Goal: Task Accomplishment & Management: Complete application form

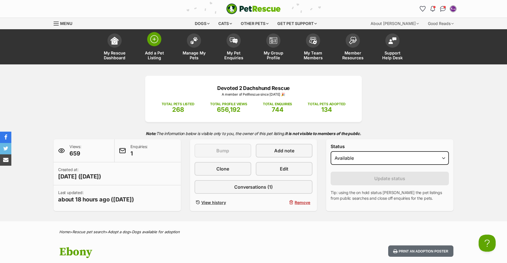
click at [152, 42] on img at bounding box center [154, 39] width 8 height 8
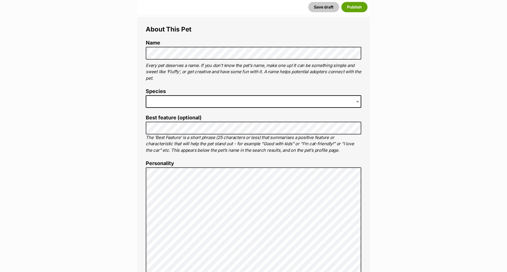
click at [156, 96] on span at bounding box center [253, 101] width 215 height 12
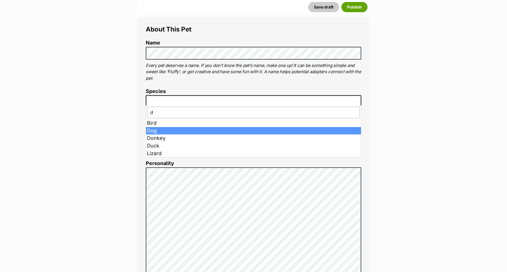
type input "d"
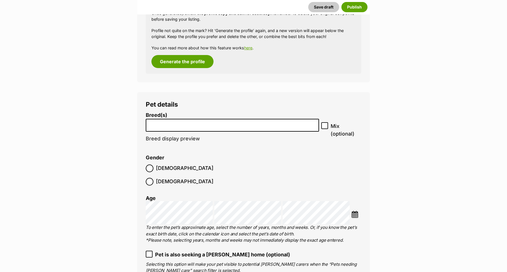
scroll to position [671, 0]
click at [179, 120] on input "search" at bounding box center [232, 123] width 169 height 6
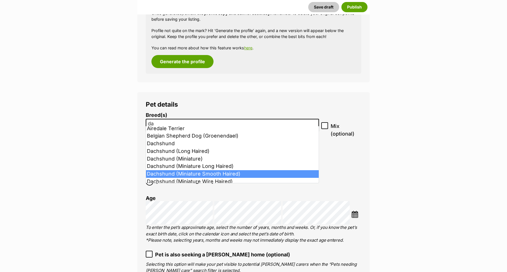
scroll to position [1, 0]
type input "da"
select select "252246"
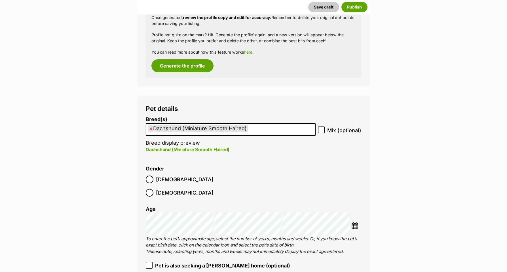
scroll to position [666, 0]
drag, startPoint x: 350, startPoint y: 205, endPoint x: 353, endPoint y: 205, distance: 3.1
click at [350, 213] on div "Choose Date" at bounding box center [253, 224] width 215 height 23
click at [353, 222] on img at bounding box center [354, 225] width 7 height 7
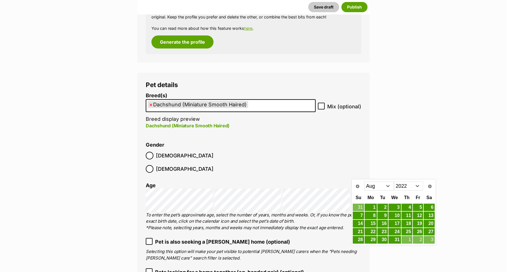
scroll to position [694, 0]
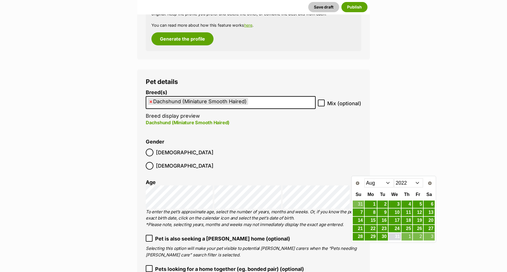
click at [395, 236] on link "31" at bounding box center [394, 236] width 12 height 7
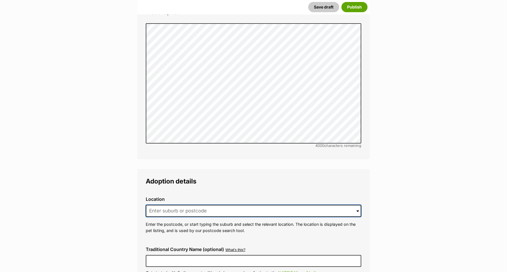
scroll to position [1214, 0]
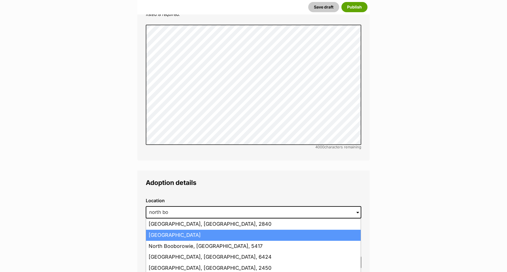
click at [156, 230] on li "North Booval, Queensland, 4304" at bounding box center [253, 235] width 215 height 11
type input "North Booval, Queensland, 4304"
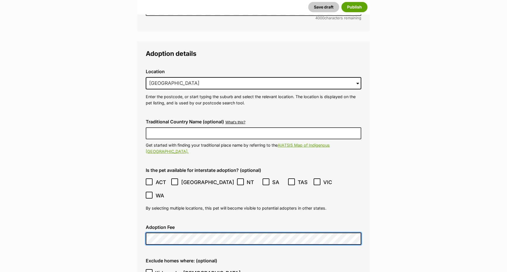
scroll to position [1349, 0]
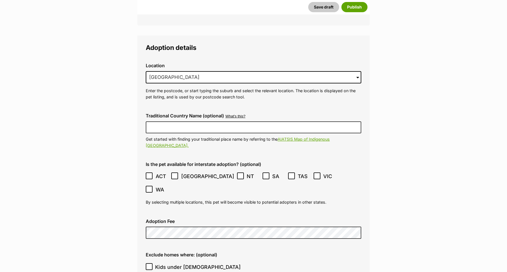
checkbox input "true"
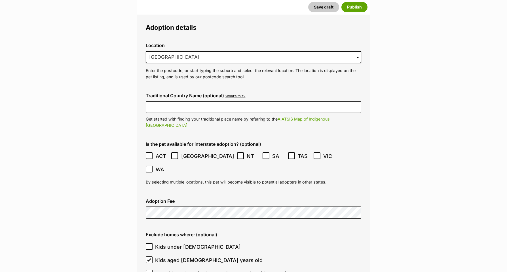
scroll to position [1368, 0]
click at [150, 269] on input "Pet will be alone for long periods at a time (6+ hours)" at bounding box center [149, 272] width 7 height 7
checkbox input "true"
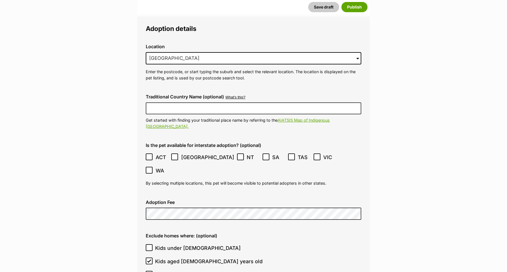
click at [149, 245] on icon at bounding box center [149, 247] width 4 height 4
click at [149, 244] on input "Kids under [DEMOGRAPHIC_DATA]" at bounding box center [149, 247] width 7 height 7
checkbox input "true"
click at [148, 260] on icon at bounding box center [148, 261] width 3 height 3
click at [148, 258] on input "Kids aged [DEMOGRAPHIC_DATA] years old" at bounding box center [149, 261] width 7 height 7
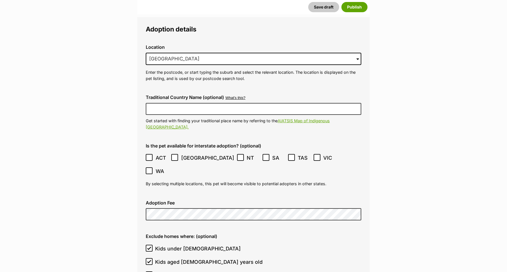
checkbox input "false"
checkbox input "true"
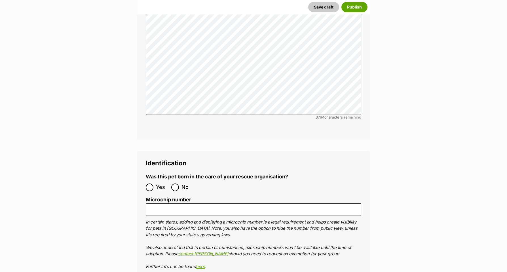
scroll to position [1765, 0]
click at [175, 183] on input "No" at bounding box center [175, 187] width 8 height 8
radio input "true"
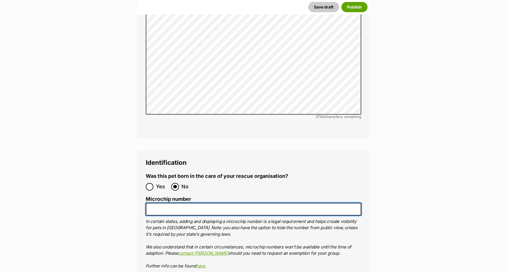
paste input "953010006006788"
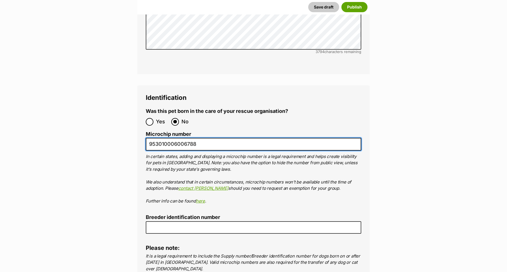
scroll to position [1829, 0]
type input "953010006006788"
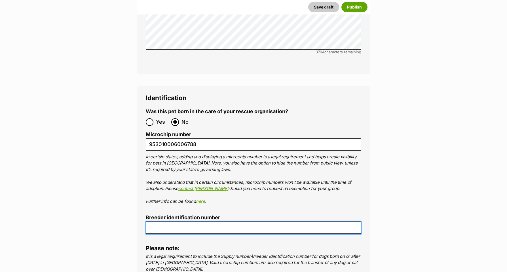
click at [162, 221] on input "Breeder identification number" at bounding box center [253, 227] width 215 height 13
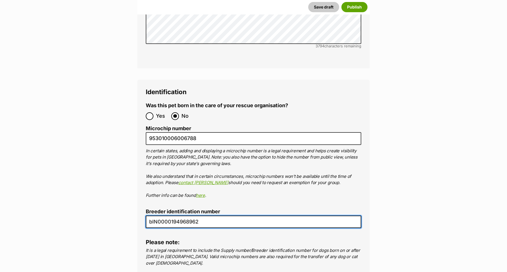
scroll to position [1836, 0]
drag, startPoint x: 157, startPoint y: 177, endPoint x: 145, endPoint y: 175, distance: 12.8
click at [144, 176] on div "Identification Was this pet born in the care of your rescue organisation? Yes N…" at bounding box center [253, 180] width 232 height 202
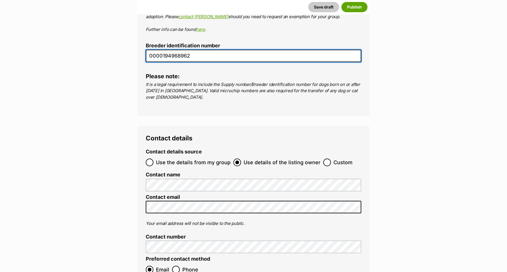
scroll to position [2004, 0]
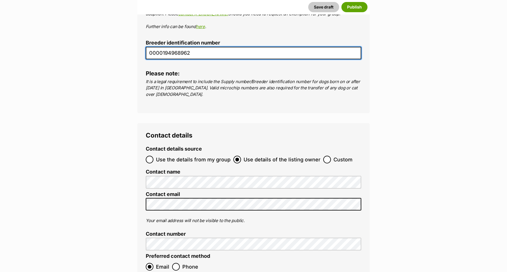
type input "0000194968962"
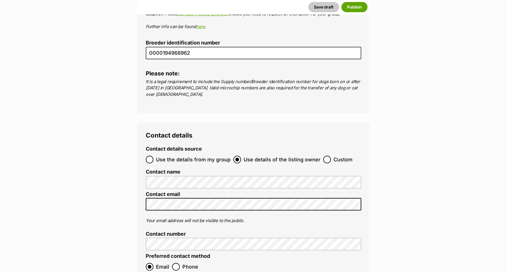
click at [150, 156] on input "Use the details from my group" at bounding box center [150, 160] width 8 height 8
radio input "true"
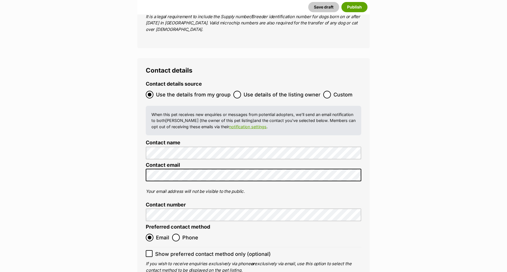
scroll to position [2073, 0]
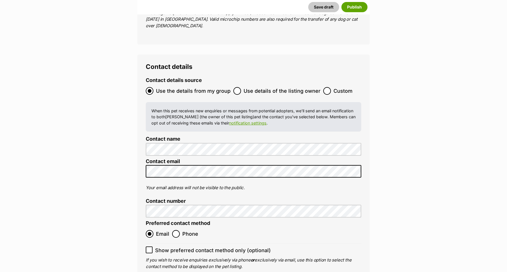
click at [148, 248] on icon at bounding box center [149, 250] width 4 height 4
click at [148, 246] on input "Show preferred contact method only (optional)" at bounding box center [149, 249] width 7 height 7
checkbox input "true"
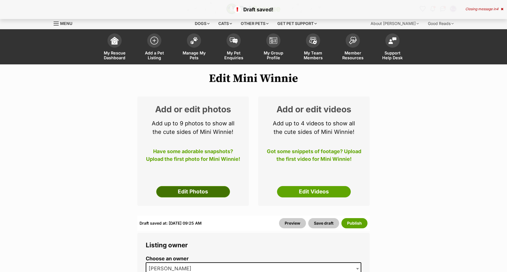
click at [186, 186] on link "Edit Photos" at bounding box center [193, 191] width 74 height 11
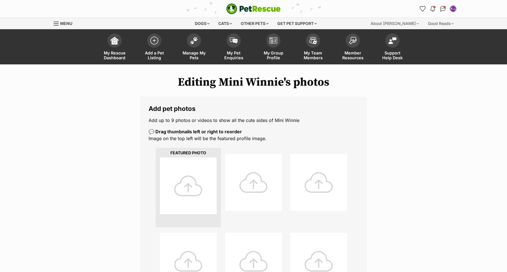
click at [186, 186] on div at bounding box center [188, 185] width 57 height 57
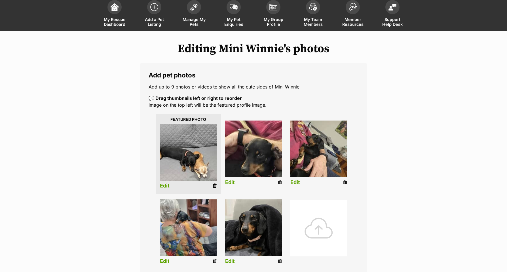
scroll to position [33, 0]
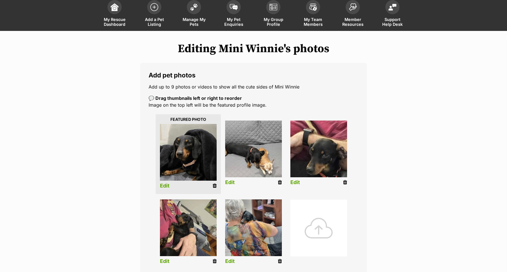
click at [166, 185] on link "Edit" at bounding box center [165, 186] width 10 height 6
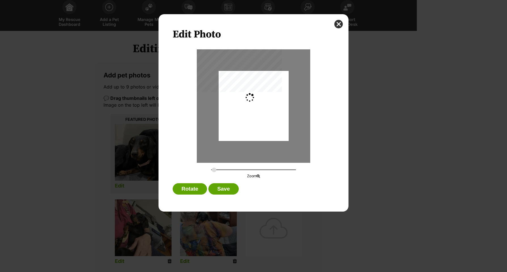
scroll to position [0, 0]
type input "0.2849"
click at [269, 139] on div "Dialog Window - Close (Press escape to close)" at bounding box center [253, 106] width 73 height 70
drag, startPoint x: 267, startPoint y: 139, endPoint x: 264, endPoint y: 139, distance: 3.5
click at [264, 139] on div "Dialog Window - Close (Press escape to close)" at bounding box center [253, 106] width 73 height 70
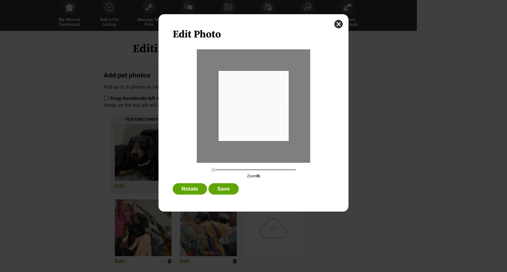
drag, startPoint x: 264, startPoint y: 139, endPoint x: 251, endPoint y: 154, distance: 19.3
click at [260, 143] on div "Dialog Window - Close (Press escape to close)" at bounding box center [253, 105] width 113 height 113
click at [220, 190] on button "Save" at bounding box center [223, 188] width 30 height 11
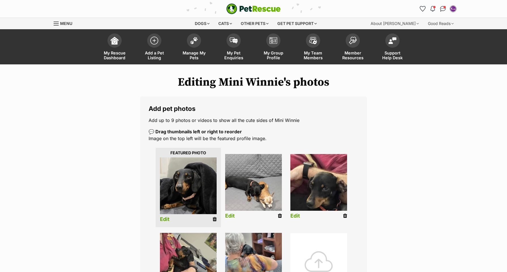
scroll to position [33, 0]
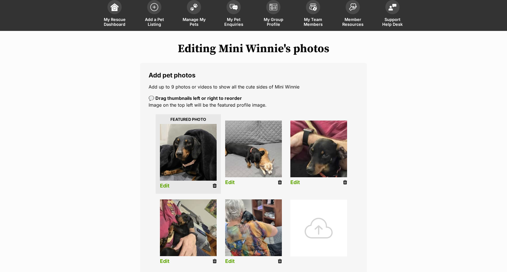
click at [229, 182] on link "Edit" at bounding box center [230, 182] width 10 height 6
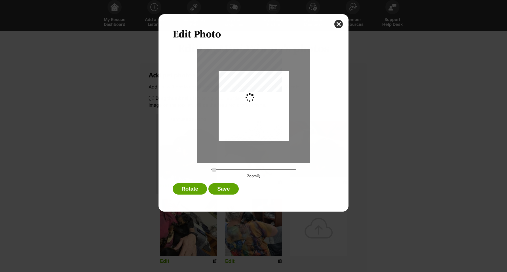
scroll to position [0, 0]
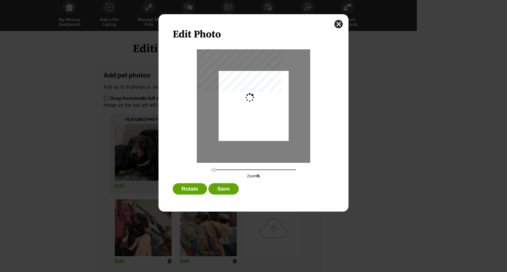
type input "0.2744"
click at [217, 189] on button "Save" at bounding box center [223, 188] width 30 height 11
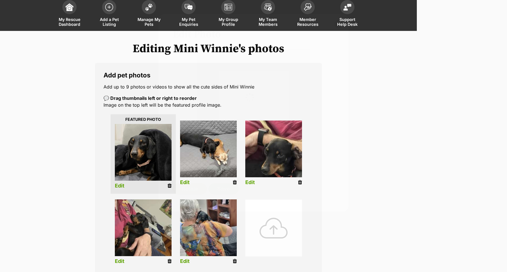
scroll to position [33, 0]
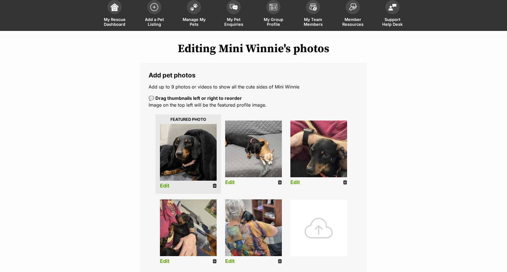
click at [295, 180] on link "Edit" at bounding box center [295, 182] width 10 height 6
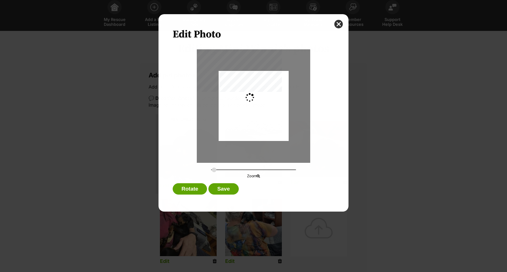
scroll to position [0, 0]
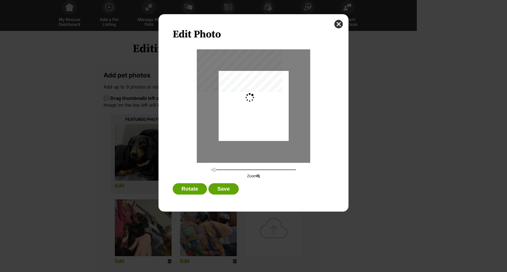
type input "0.2744"
drag, startPoint x: 277, startPoint y: 123, endPoint x: 278, endPoint y: 118, distance: 5.7
click at [278, 118] on div "Dialog Window - Close (Press escape to close)" at bounding box center [253, 100] width 70 height 93
click at [223, 188] on button "Save" at bounding box center [223, 188] width 30 height 11
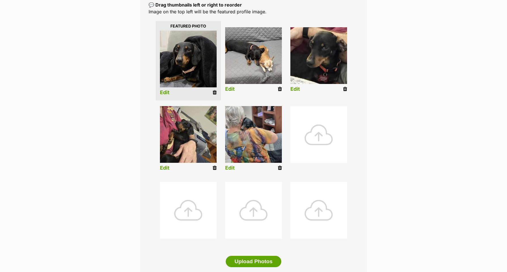
scroll to position [137, 0]
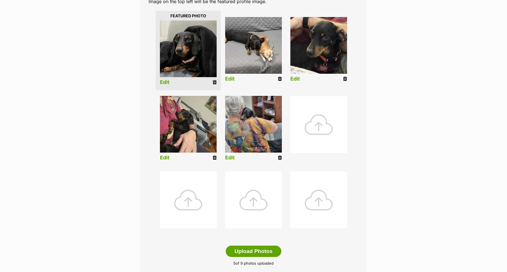
click at [167, 158] on link "Edit" at bounding box center [165, 158] width 10 height 6
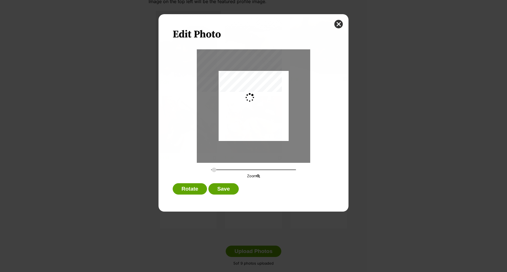
scroll to position [0, 0]
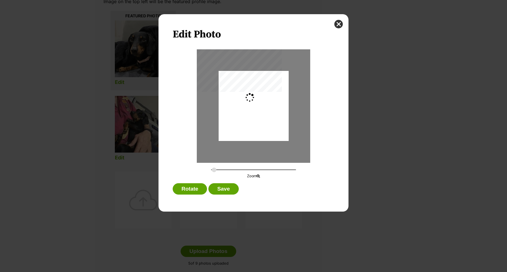
type input "0.2744"
click at [279, 125] on div "Dialog Window - Close (Press escape to close)" at bounding box center [253, 103] width 70 height 93
drag, startPoint x: 225, startPoint y: 188, endPoint x: 232, endPoint y: 188, distance: 6.8
click at [225, 188] on button "Save" at bounding box center [223, 188] width 30 height 11
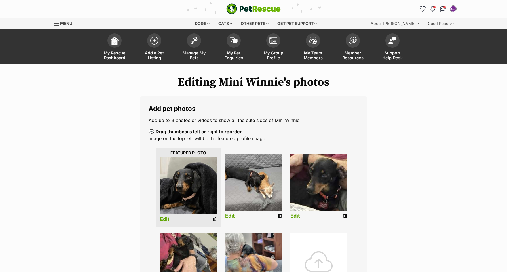
scroll to position [137, 0]
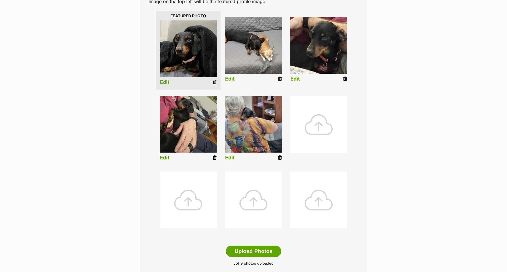
click at [230, 158] on link "Edit" at bounding box center [230, 158] width 10 height 6
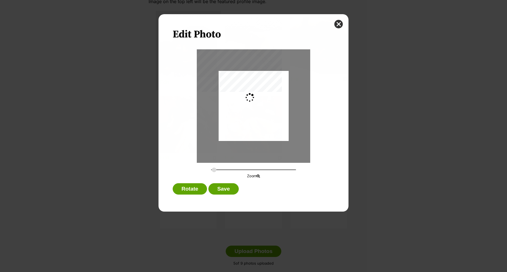
scroll to position [0, 0]
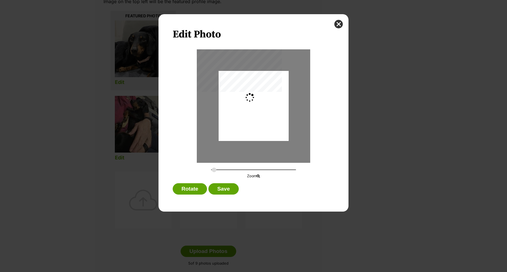
type input "0.2744"
drag, startPoint x: 286, startPoint y: 127, endPoint x: 286, endPoint y: 132, distance: 5.7
click at [286, 132] on div "Dialog Window - Close (Press escape to close)" at bounding box center [253, 111] width 70 height 93
drag, startPoint x: 219, startPoint y: 189, endPoint x: 239, endPoint y: 188, distance: 19.9
click at [219, 189] on button "Save" at bounding box center [223, 188] width 30 height 11
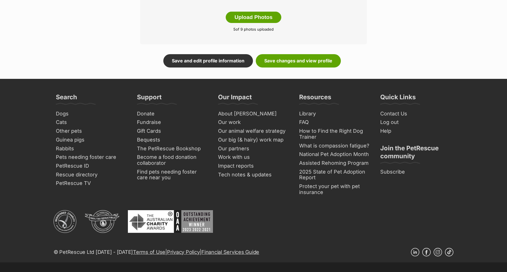
scroll to position [373, 0]
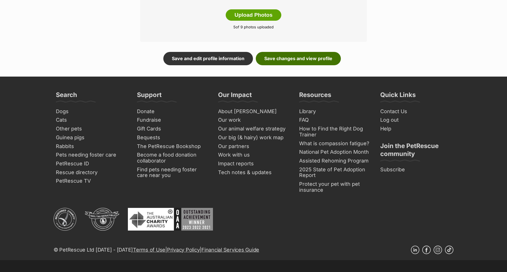
click at [286, 57] on link "Save changes and view profile" at bounding box center [298, 58] width 85 height 13
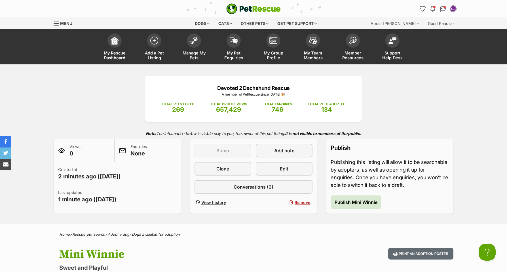
click at [347, 201] on span "Publish Mini Winnie" at bounding box center [355, 202] width 43 height 7
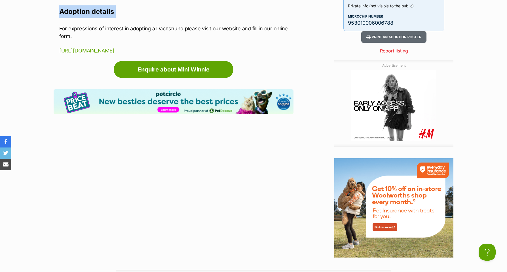
scroll to position [775, 0]
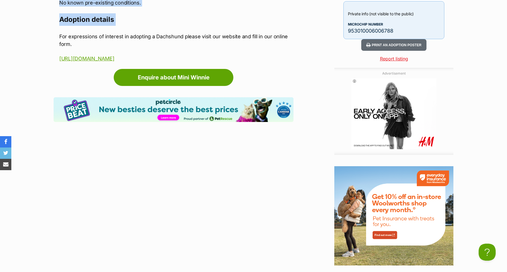
drag, startPoint x: 58, startPoint y: 109, endPoint x: 57, endPoint y: 14, distance: 94.7
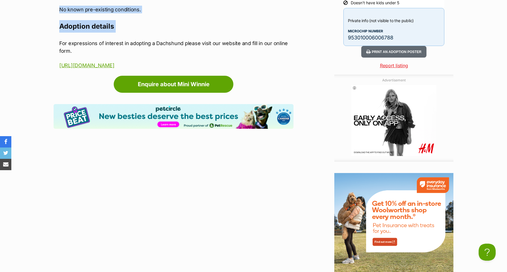
scroll to position [768, 0]
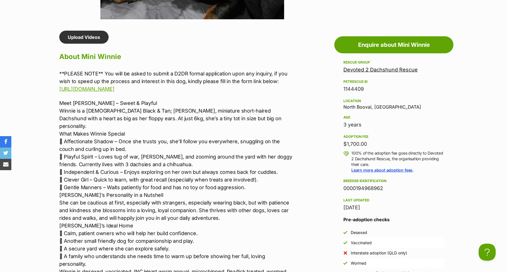
scroll to position [451, 0]
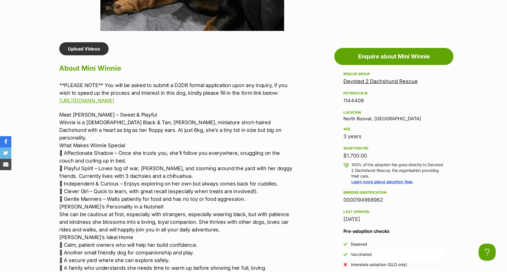
drag, startPoint x: 171, startPoint y: 59, endPoint x: 50, endPoint y: 57, distance: 121.0
copy div "About Mini Winnie **PLEASE NOTE** You will be asked to submit a D2DR formal app…"
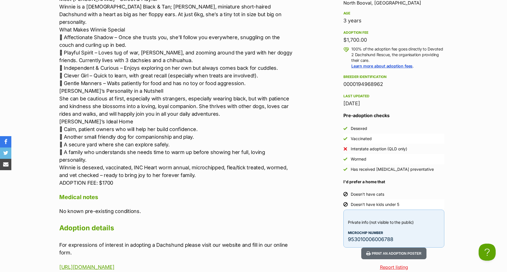
scroll to position [570, 0]
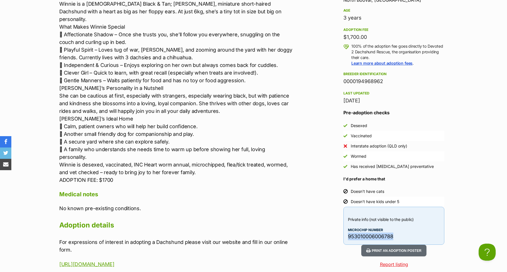
drag, startPoint x: 396, startPoint y: 235, endPoint x: 348, endPoint y: 236, distance: 48.2
click at [347, 236] on div "Private info (not visible to the public) Microchip number 953010006006788" at bounding box center [393, 226] width 101 height 38
copy p "953010006006788"
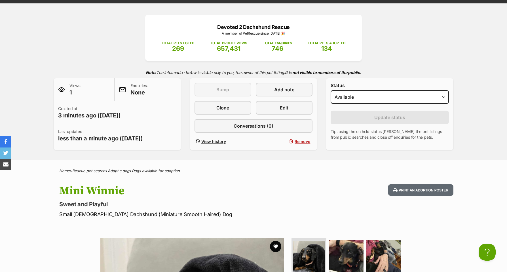
scroll to position [61, 0]
click at [278, 108] on link "Edit" at bounding box center [284, 108] width 57 height 14
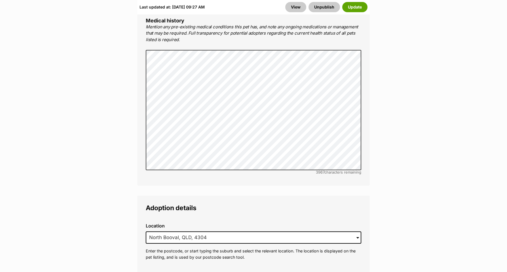
scroll to position [1307, 0]
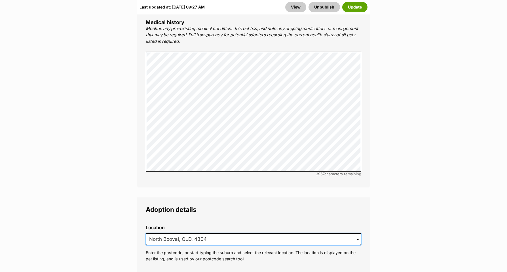
drag, startPoint x: 208, startPoint y: 215, endPoint x: 137, endPoint y: 215, distance: 70.8
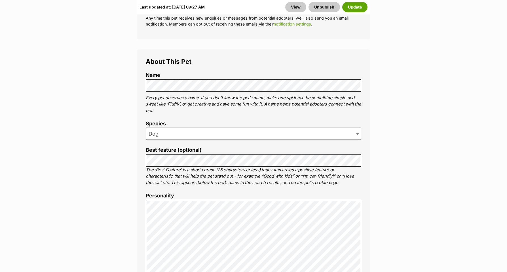
scroll to position [285, 0]
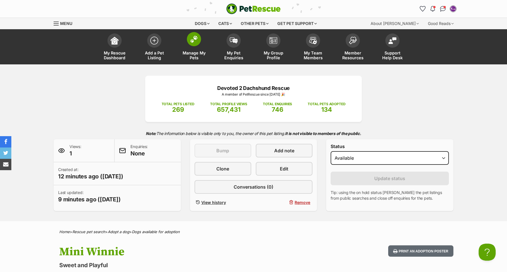
click at [192, 38] on img at bounding box center [194, 38] width 8 height 7
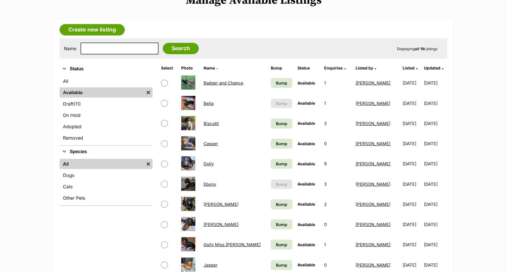
scroll to position [131, 0]
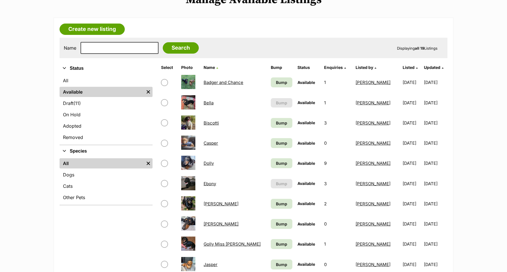
click at [164, 182] on input "checkbox" at bounding box center [164, 183] width 7 height 7
checkbox input "true"
click at [212, 182] on link "Ebony" at bounding box center [209, 183] width 12 height 5
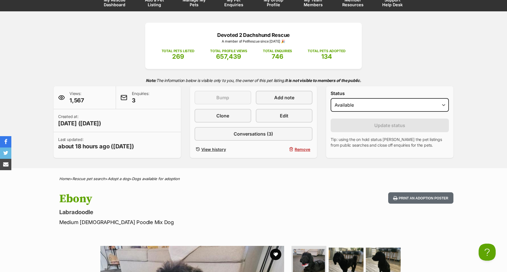
scroll to position [27, 0]
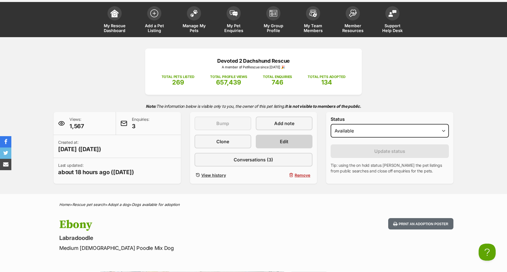
click at [285, 142] on span "Edit" at bounding box center [284, 141] width 9 height 7
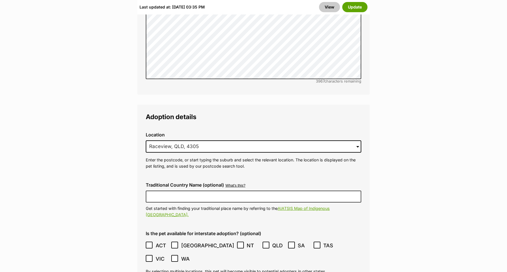
scroll to position [1607, 0]
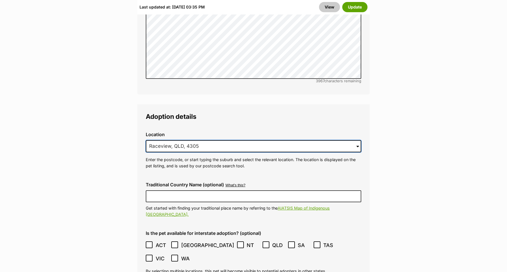
drag, startPoint x: 201, startPoint y: 121, endPoint x: 123, endPoint y: 122, distance: 77.6
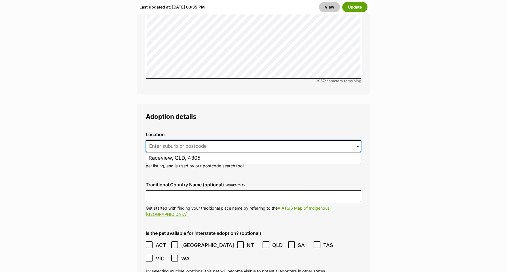
paste input "WYNNUM QLD 4178"
type input "WYNNUM QLD 4178"
click at [352, 6] on button "Update" at bounding box center [354, 7] width 25 height 10
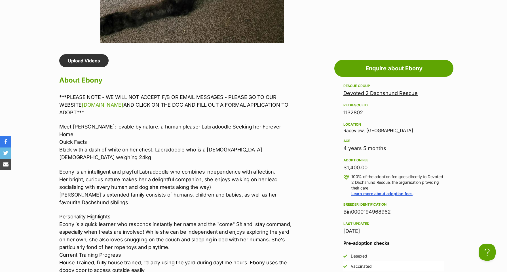
scroll to position [445, 0]
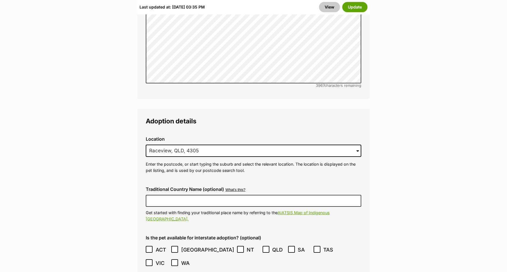
scroll to position [1602, 0]
type input "R"
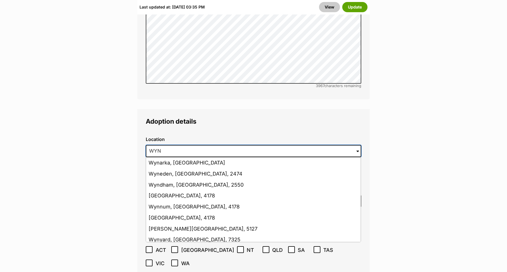
type input "WYN"
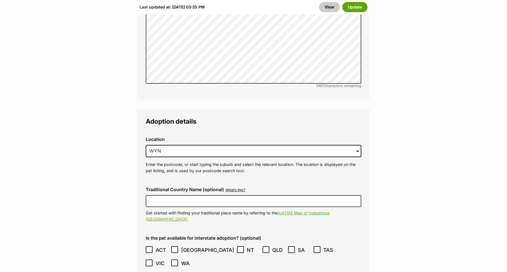
click at [171, 144] on input "WYN" at bounding box center [253, 150] width 215 height 12
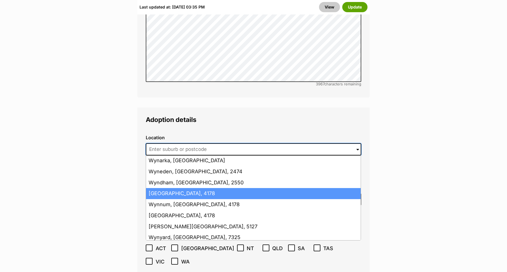
scroll to position [2, 0]
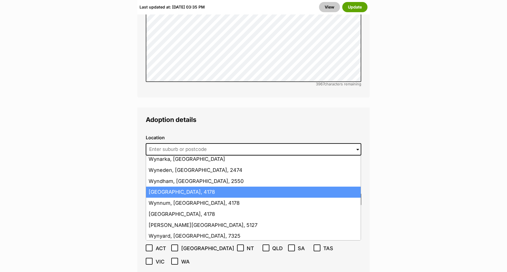
click at [182, 186] on li "Wynnum West, Queensland, 4178" at bounding box center [253, 191] width 215 height 11
type input "Wynnum West, Queensland, 4178"
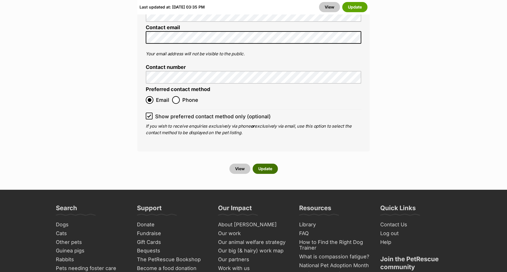
scroll to position [2535, 0]
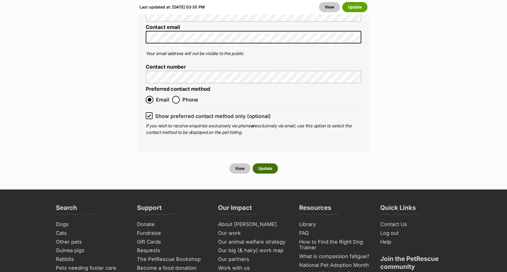
click at [262, 163] on button "Update" at bounding box center [264, 168] width 25 height 10
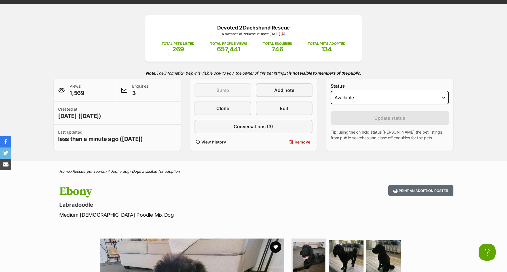
scroll to position [43, 0]
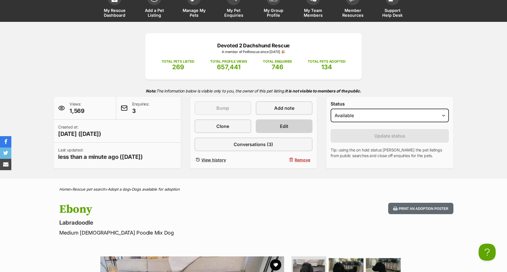
click at [282, 127] on span "Edit" at bounding box center [284, 126] width 9 height 7
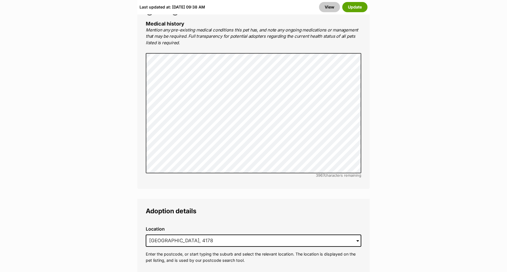
scroll to position [1515, 0]
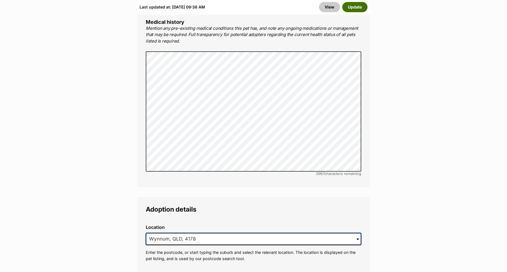
type input "Wynnum, QLD, 4178"
drag, startPoint x: 354, startPoint y: 8, endPoint x: 397, endPoint y: 10, distance: 43.1
click at [354, 8] on button "Update" at bounding box center [354, 7] width 25 height 10
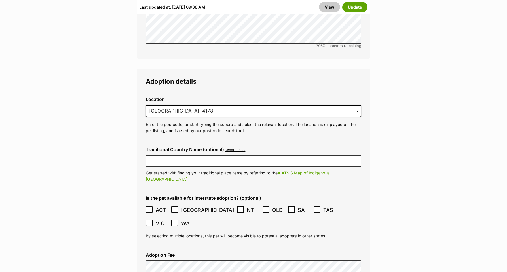
scroll to position [1642, 0]
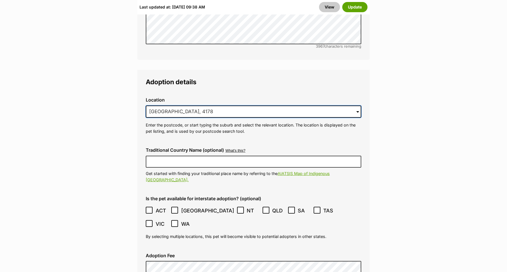
drag, startPoint x: 209, startPoint y: 78, endPoint x: 144, endPoint y: 77, distance: 64.3
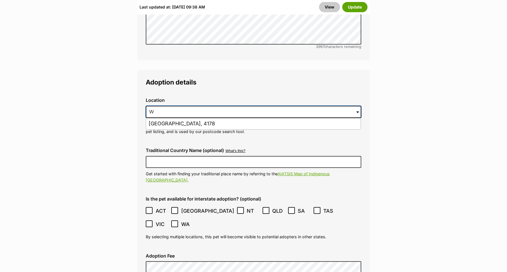
scroll to position [1641, 0]
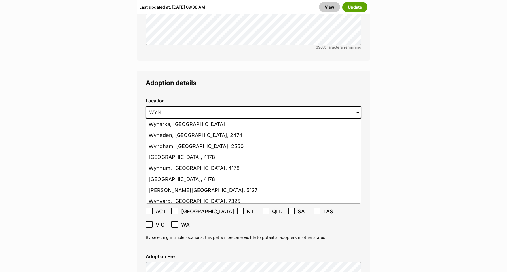
click at [152, 163] on li "Wynnum, Queensland, 4178" at bounding box center [253, 168] width 215 height 11
type input "Wynnum, Queensland, 4178"
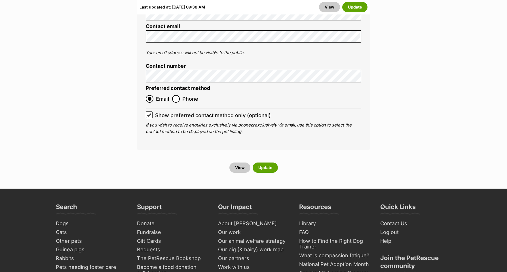
scroll to position [2554, 0]
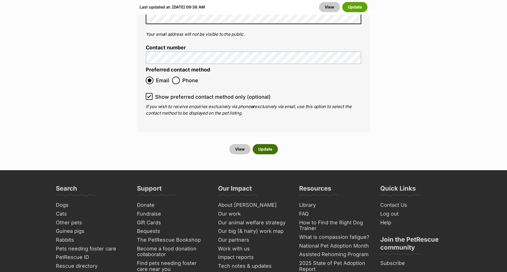
click at [263, 144] on button "Update" at bounding box center [264, 149] width 25 height 10
